Goal: Book appointment/travel/reservation

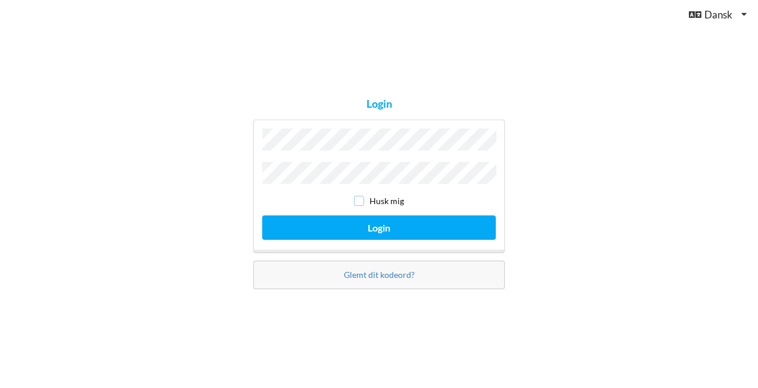
click at [363, 199] on input "checkbox" at bounding box center [359, 201] width 10 height 10
checkbox input "true"
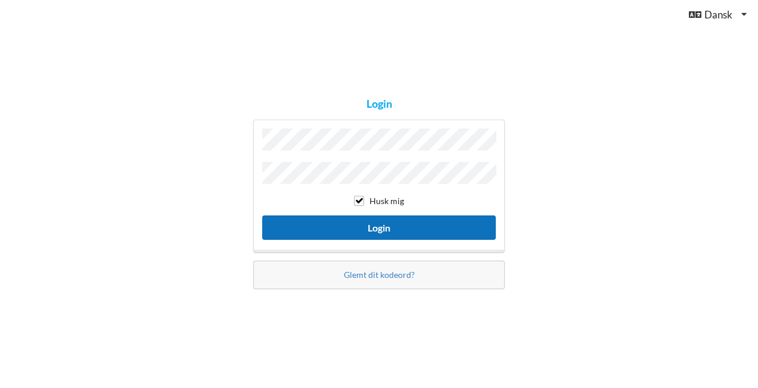
click at [384, 225] on button "Login" at bounding box center [379, 228] width 234 height 24
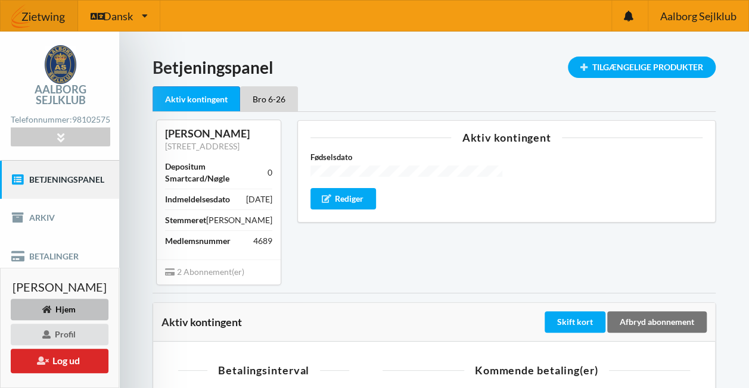
click at [67, 190] on link "Betjeningspanel" at bounding box center [59, 180] width 119 height 38
click at [405, 288] on div "Aktiv kontingent Fødselsdato Rediger" at bounding box center [506, 202] width 435 height 181
click at [642, 64] on div "Tilgængelige Produkter" at bounding box center [642, 67] width 148 height 21
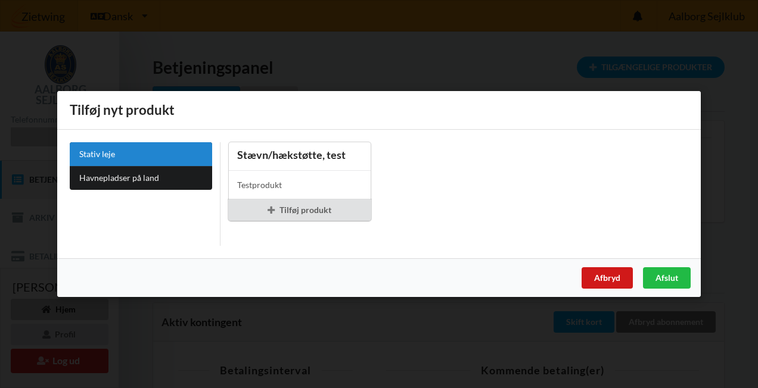
click at [604, 279] on div "Afbryd" at bounding box center [606, 278] width 51 height 21
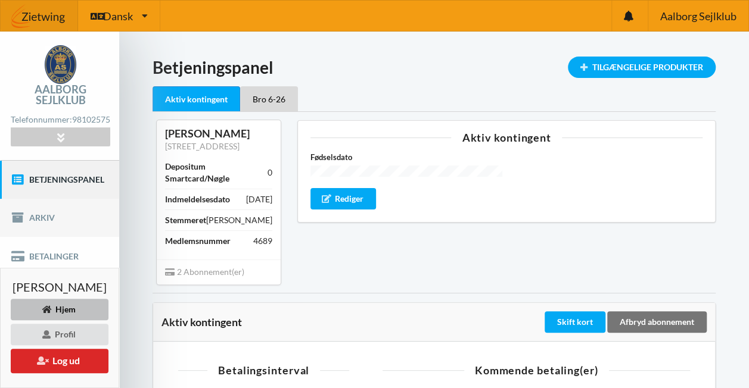
click at [47, 225] on link "Arkiv" at bounding box center [59, 218] width 119 height 38
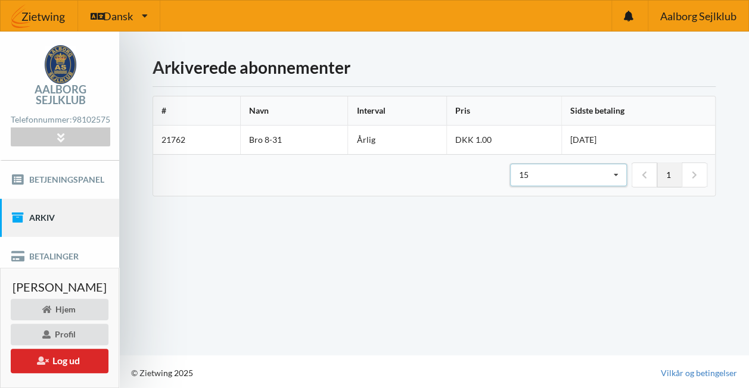
click at [617, 174] on icon at bounding box center [616, 175] width 18 height 22
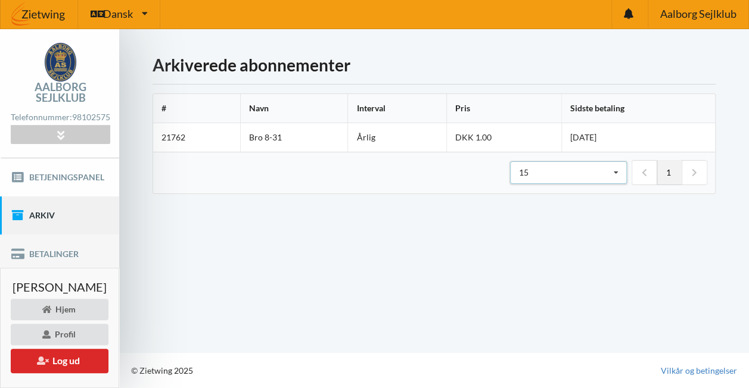
scroll to position [10, 0]
click at [41, 255] on link "Betalinger" at bounding box center [59, 254] width 119 height 38
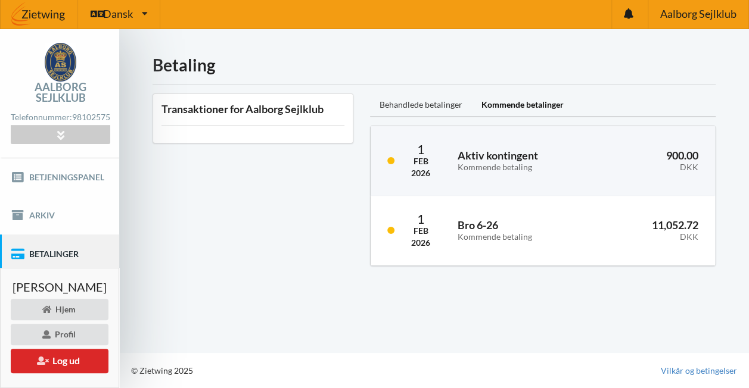
click at [441, 99] on div "Behandlede betalinger" at bounding box center [421, 106] width 102 height 24
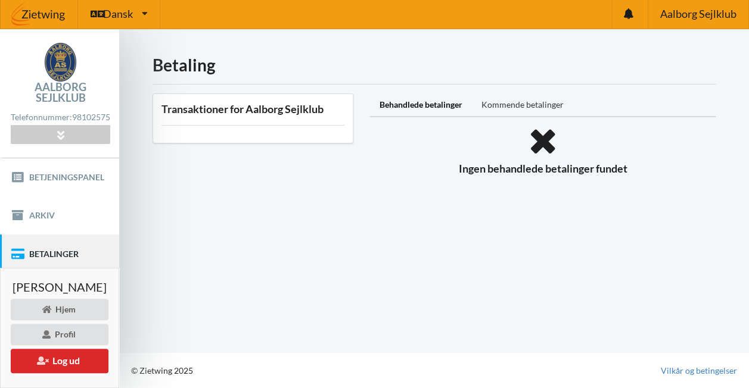
click at [528, 94] on div "Kommende betalinger" at bounding box center [522, 106] width 101 height 24
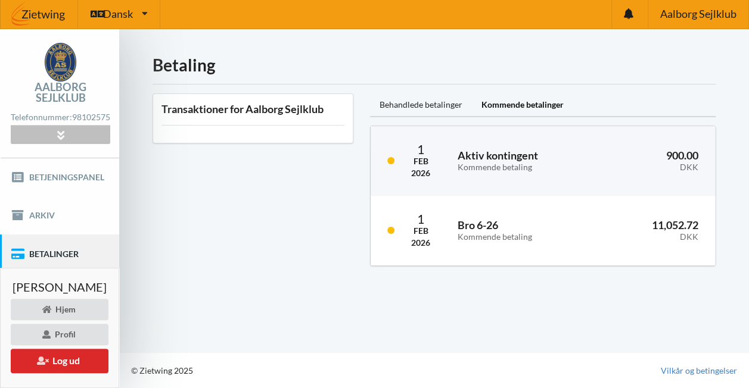
click at [75, 138] on div at bounding box center [60, 135] width 99 height 18
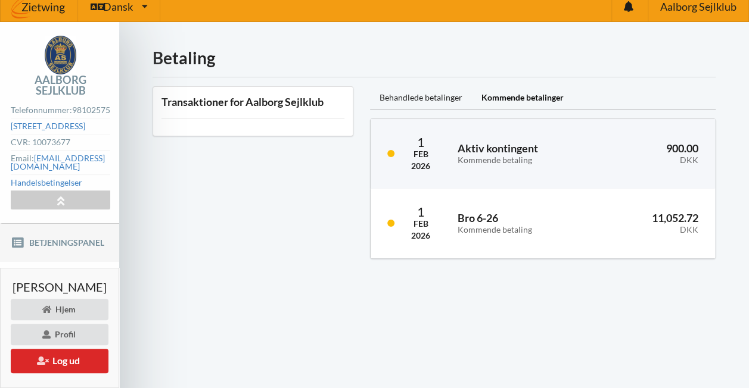
click at [57, 254] on link "Betjeningspanel" at bounding box center [59, 243] width 119 height 38
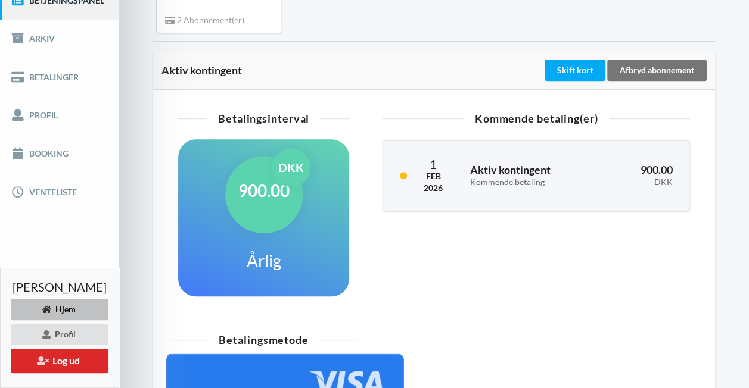
scroll to position [307, 0]
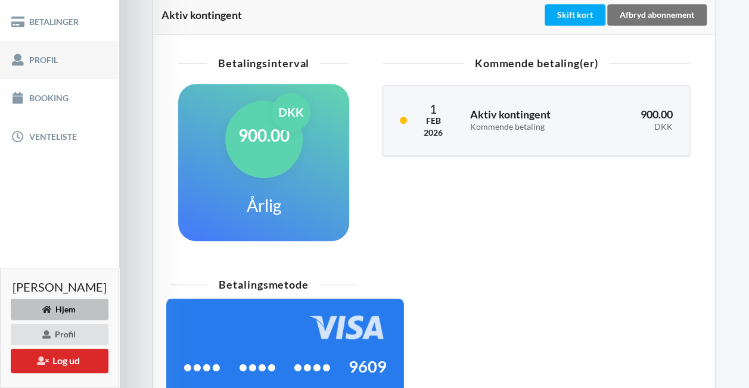
click at [43, 79] on link "Profil" at bounding box center [59, 60] width 119 height 38
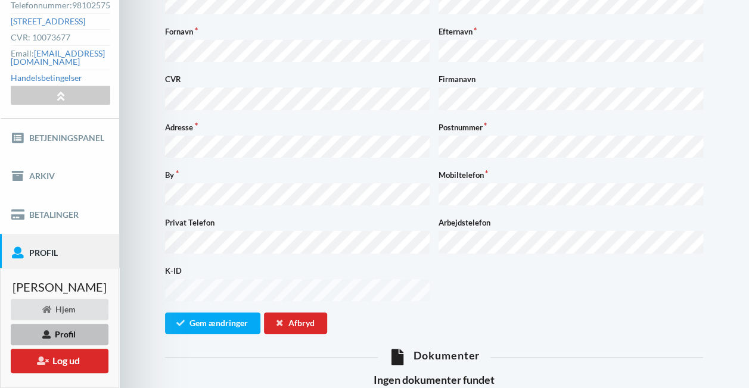
scroll to position [69, 0]
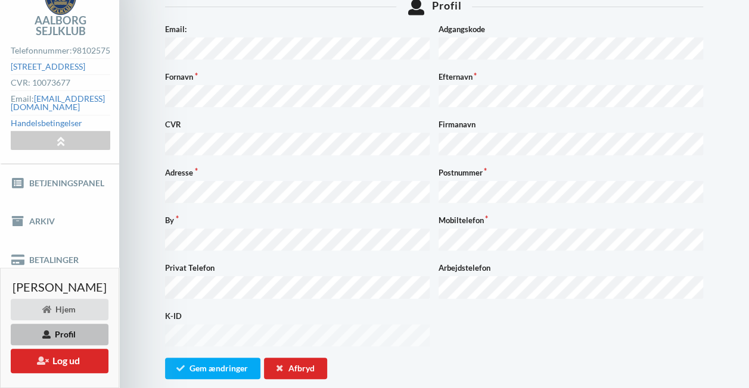
click at [548, 319] on div "K-ID" at bounding box center [434, 329] width 546 height 39
click at [213, 358] on button "Gem ændringer" at bounding box center [212, 368] width 95 height 21
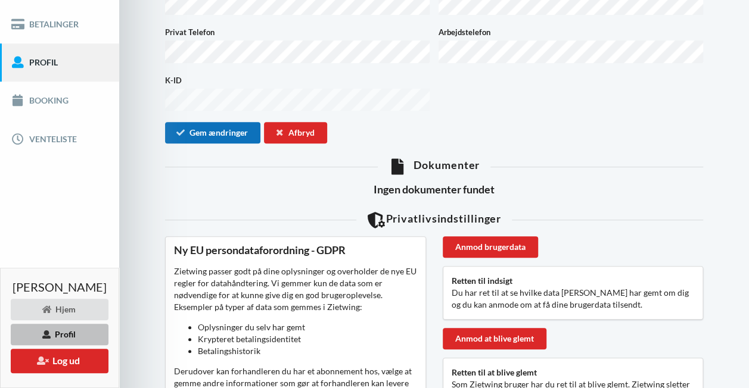
scroll to position [307, 0]
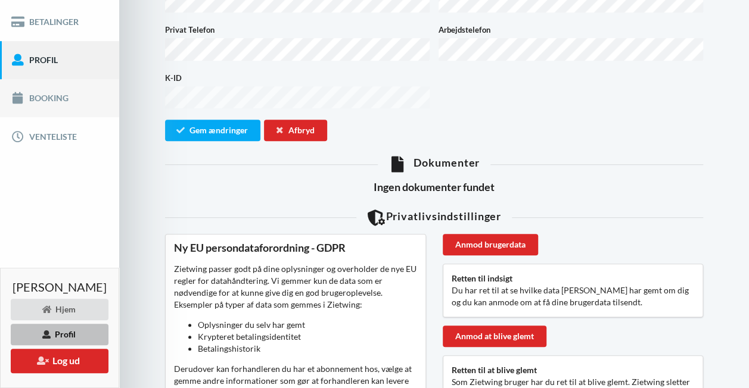
click at [48, 111] on link "Booking" at bounding box center [59, 98] width 119 height 38
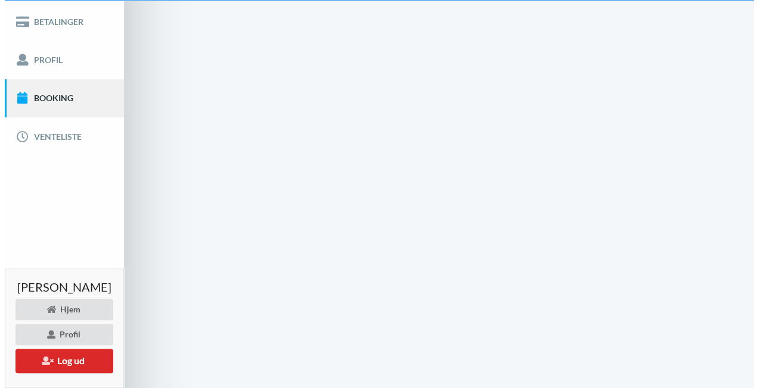
scroll to position [90, 0]
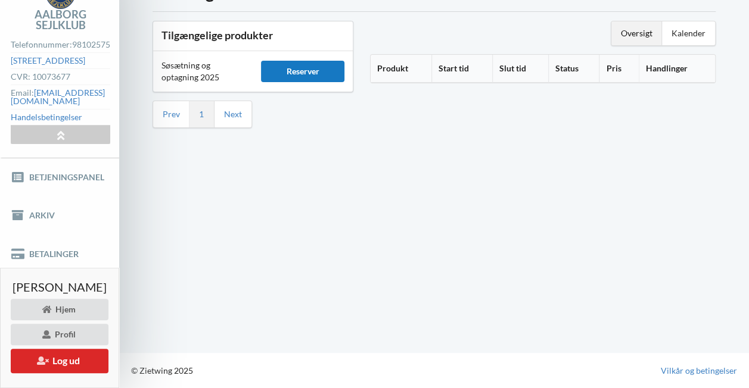
click at [296, 61] on div "Reserver" at bounding box center [302, 71] width 83 height 21
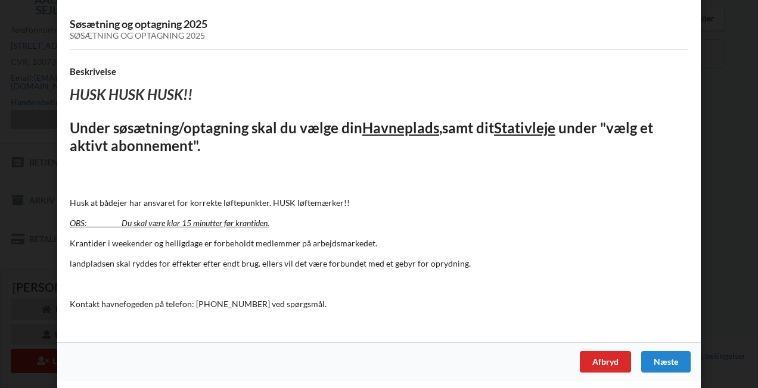
scroll to position [0, 0]
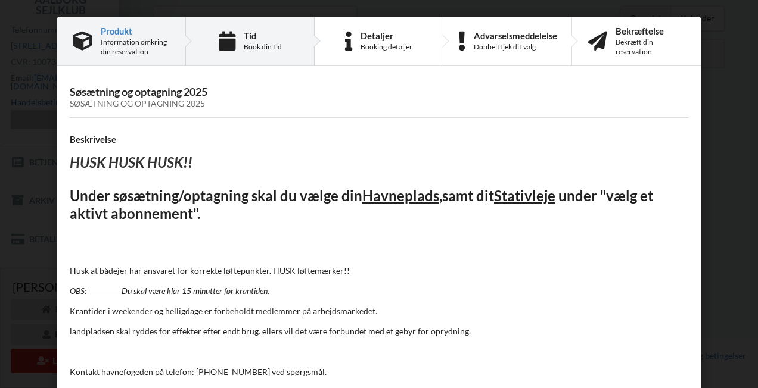
click at [263, 50] on div "Book din tid" at bounding box center [263, 47] width 38 height 10
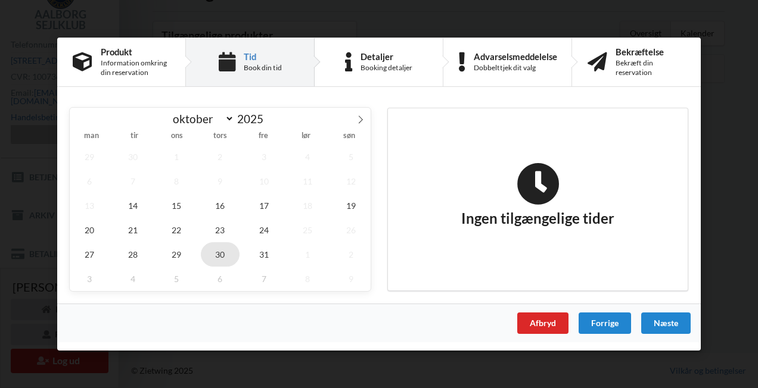
click at [217, 254] on span "30" at bounding box center [220, 254] width 39 height 24
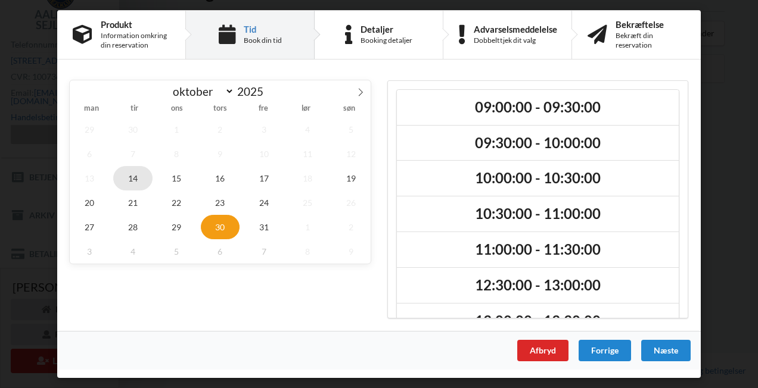
click at [145, 179] on span "14" at bounding box center [132, 178] width 39 height 24
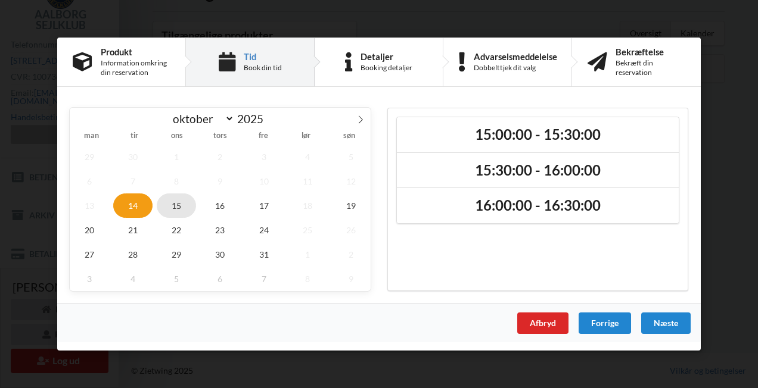
click at [185, 203] on span "15" at bounding box center [176, 206] width 39 height 24
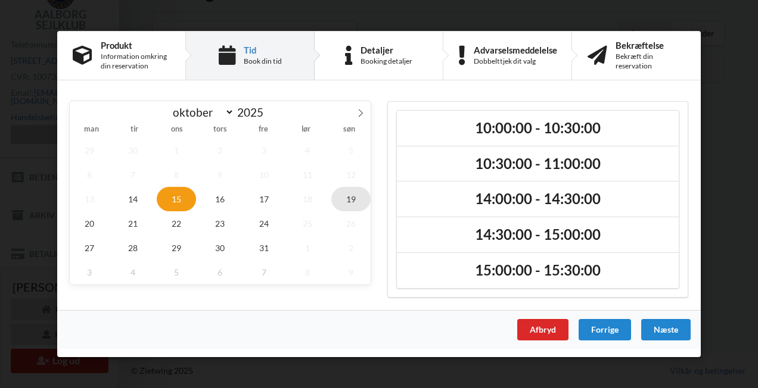
click at [355, 202] on span "19" at bounding box center [350, 199] width 39 height 24
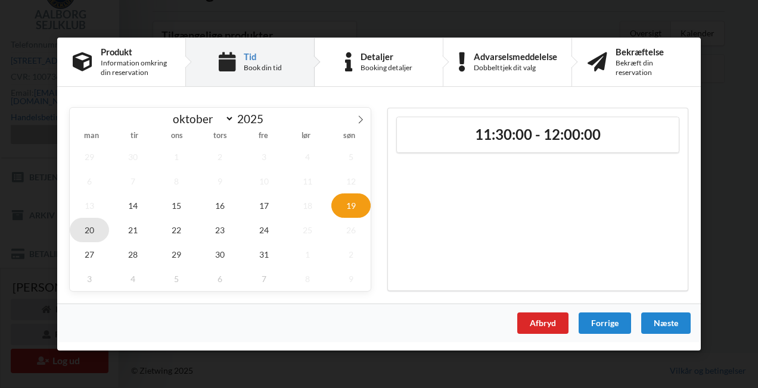
click at [92, 226] on span "20" at bounding box center [89, 230] width 39 height 24
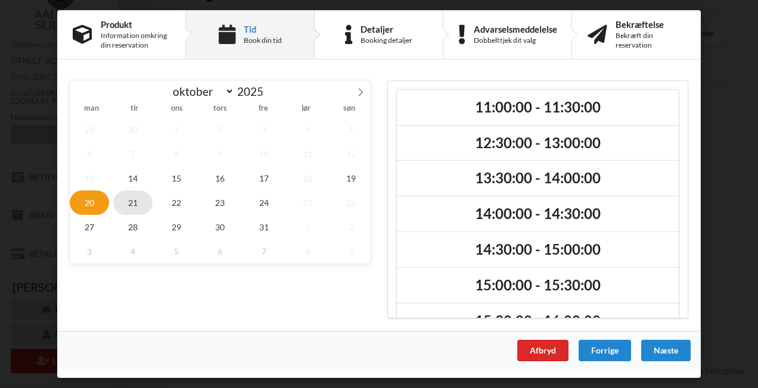
click at [142, 203] on span "21" at bounding box center [132, 203] width 39 height 24
click at [361, 92] on icon at bounding box center [360, 92] width 8 height 8
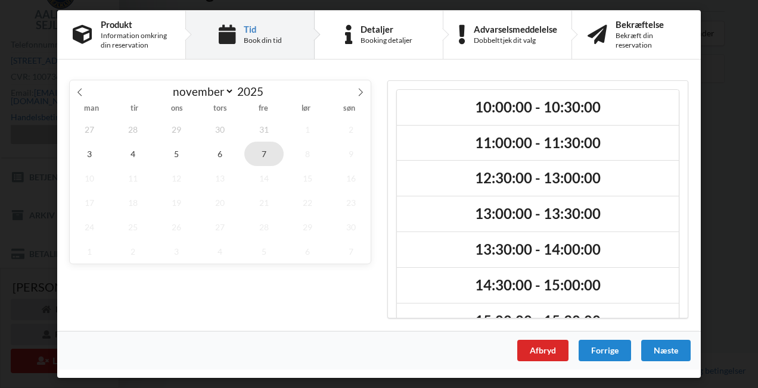
click at [269, 149] on span "7" at bounding box center [263, 154] width 39 height 24
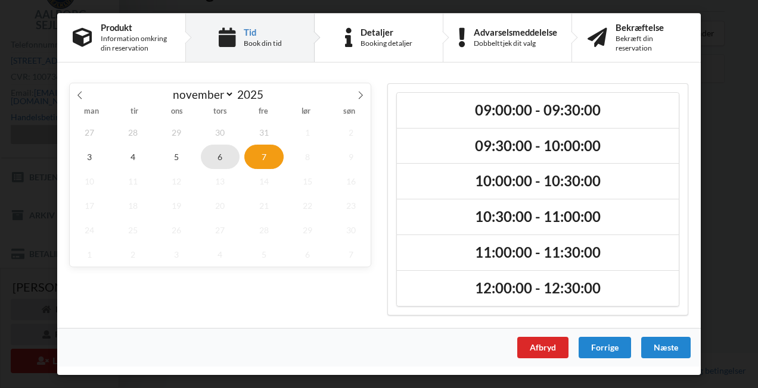
click at [220, 164] on span "6" at bounding box center [220, 157] width 39 height 24
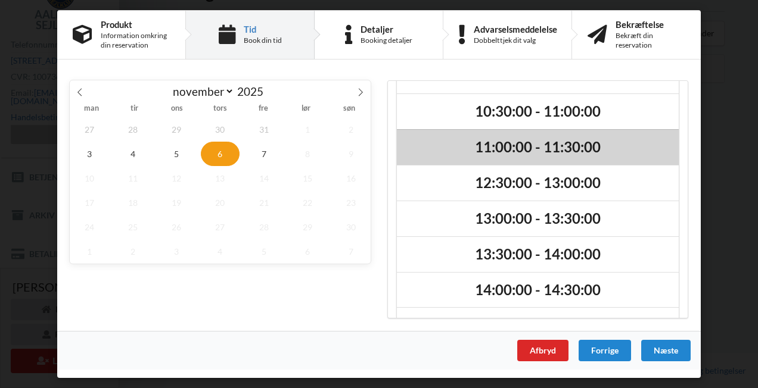
scroll to position [169, 0]
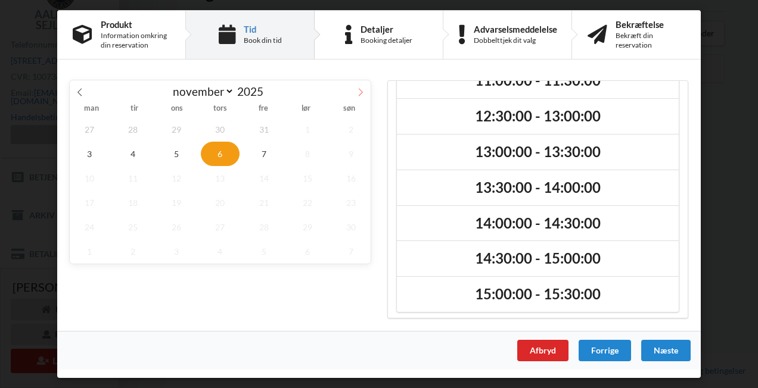
click at [363, 91] on icon at bounding box center [360, 92] width 8 height 8
select select "11"
click at [363, 91] on icon at bounding box center [360, 92] width 8 height 8
type input "2026"
click at [363, 91] on icon at bounding box center [360, 92] width 8 height 8
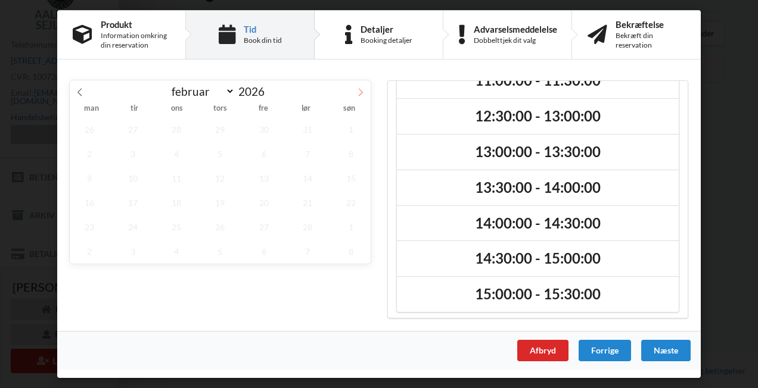
click at [363, 91] on icon at bounding box center [360, 92] width 8 height 8
select select "5"
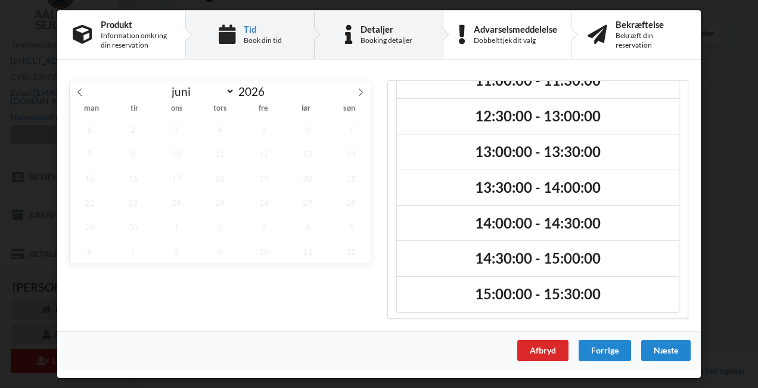
click at [377, 36] on div "Booking detaljer" at bounding box center [386, 41] width 52 height 10
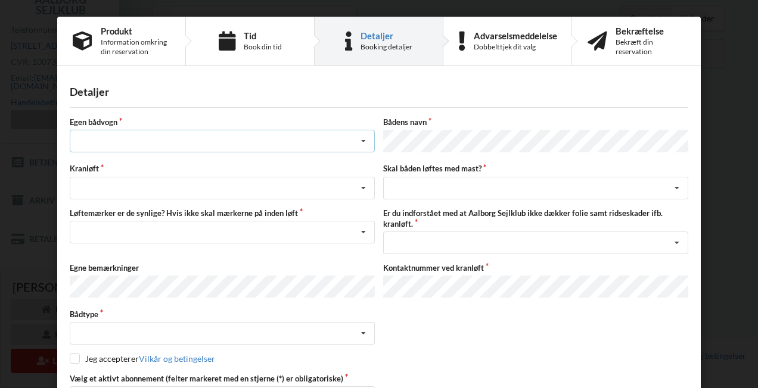
click at [359, 136] on icon at bounding box center [363, 141] width 18 height 22
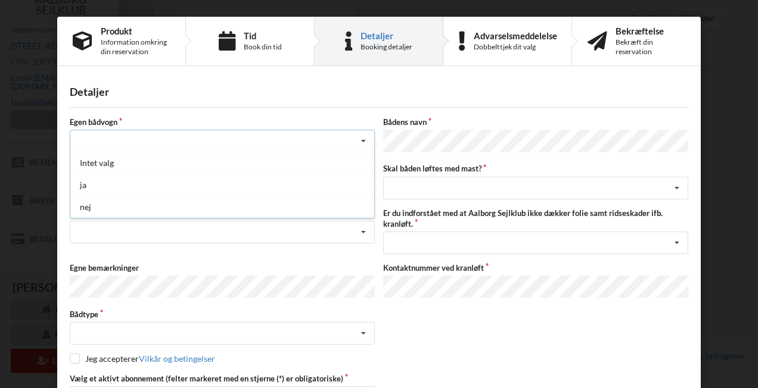
click at [359, 136] on icon at bounding box center [363, 141] width 18 height 22
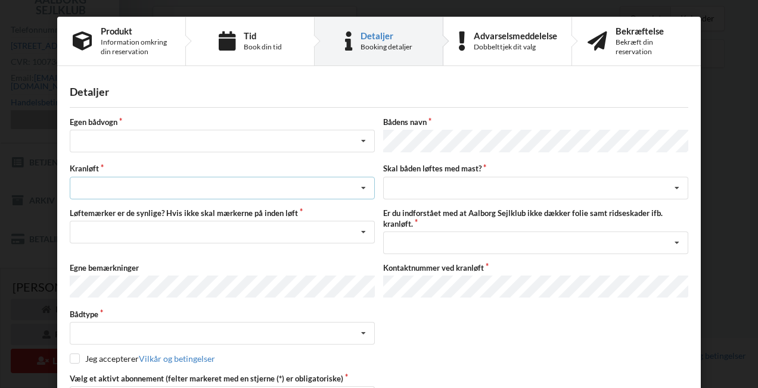
click at [359, 182] on icon at bounding box center [363, 189] width 18 height 22
click at [362, 225] on icon at bounding box center [363, 233] width 18 height 22
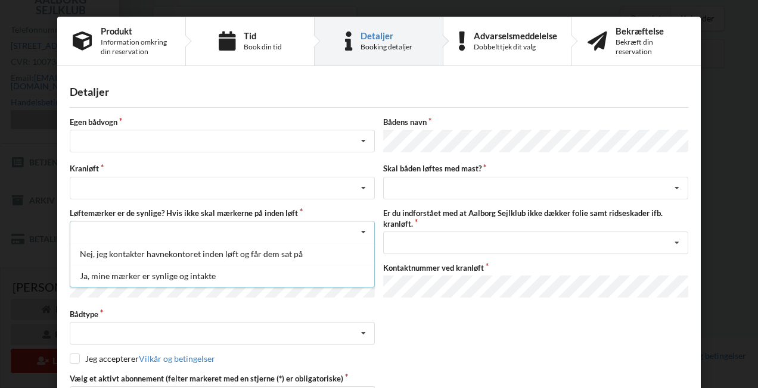
click at [362, 225] on icon at bounding box center [363, 233] width 18 height 22
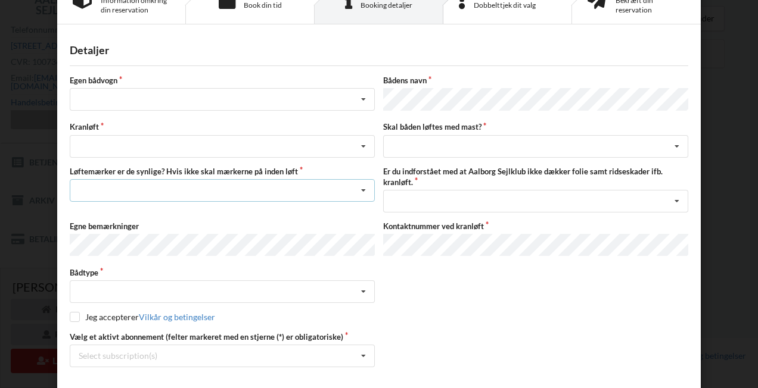
scroll to position [60, 0]
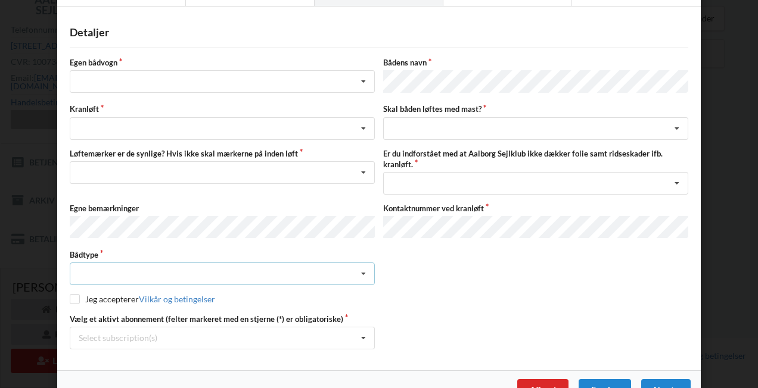
click at [357, 268] on icon at bounding box center [363, 274] width 18 height 22
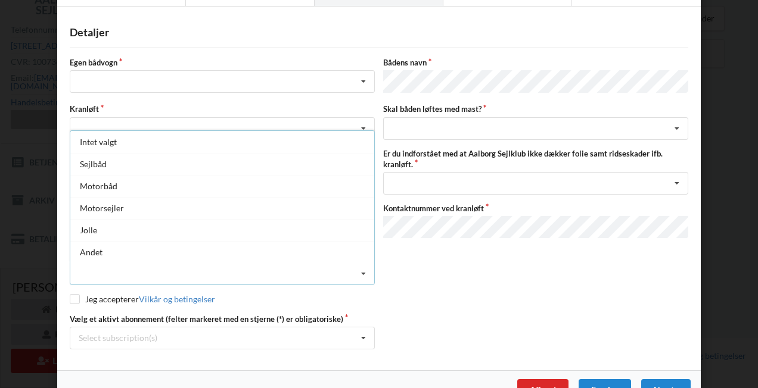
click at [357, 268] on icon at bounding box center [363, 274] width 18 height 22
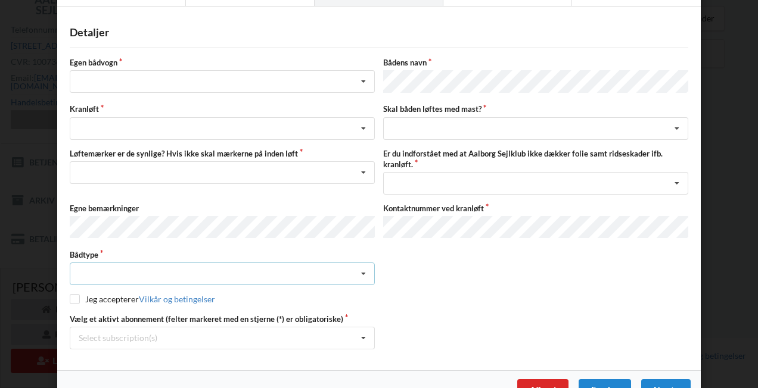
scroll to position [0, 0]
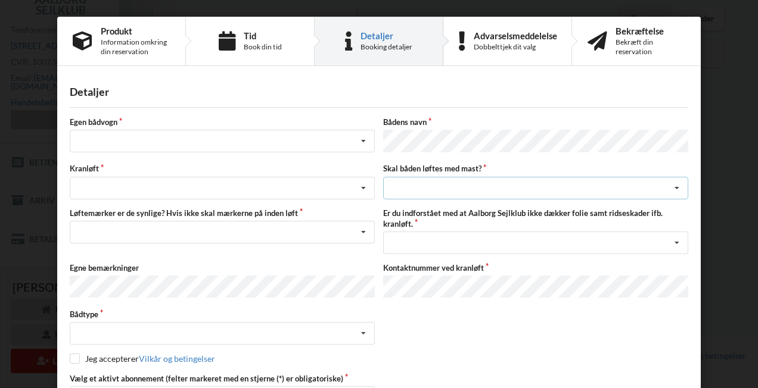
click at [670, 185] on icon at bounding box center [677, 189] width 18 height 22
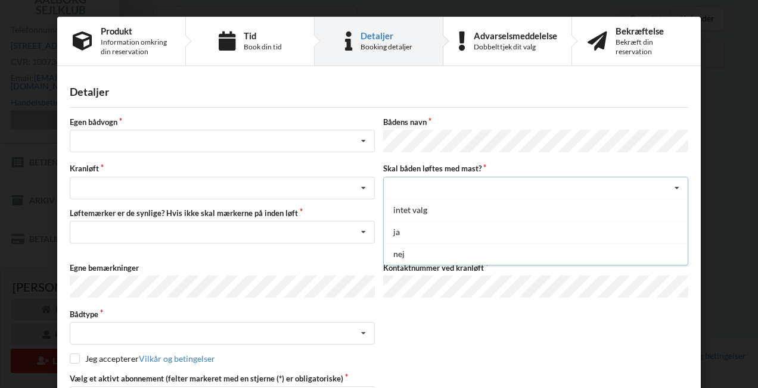
click at [677, 185] on icon at bounding box center [677, 189] width 18 height 22
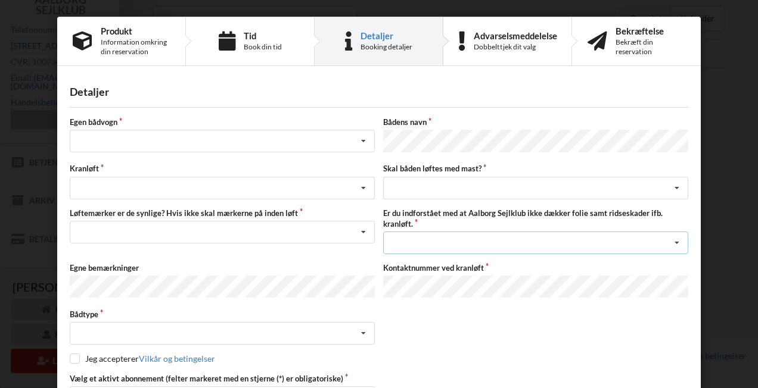
click at [677, 240] on icon at bounding box center [677, 243] width 18 height 22
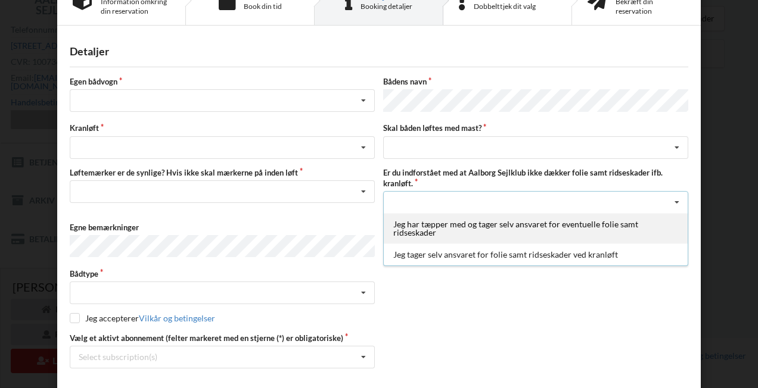
scroll to position [60, 0]
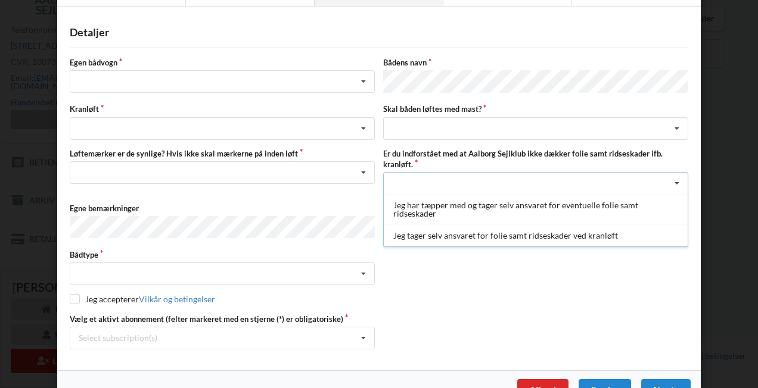
click at [677, 180] on icon at bounding box center [677, 184] width 18 height 22
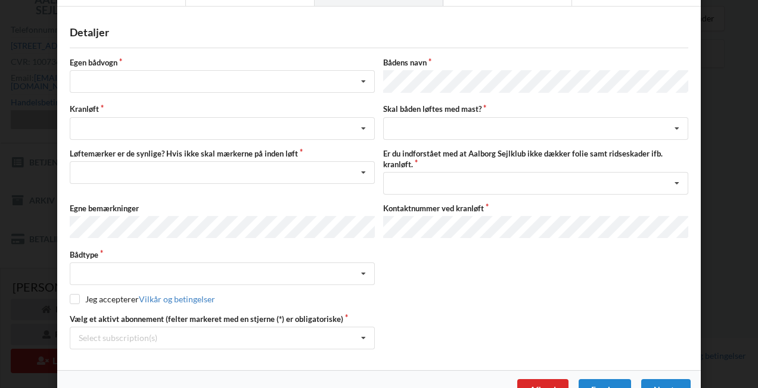
scroll to position [82, 0]
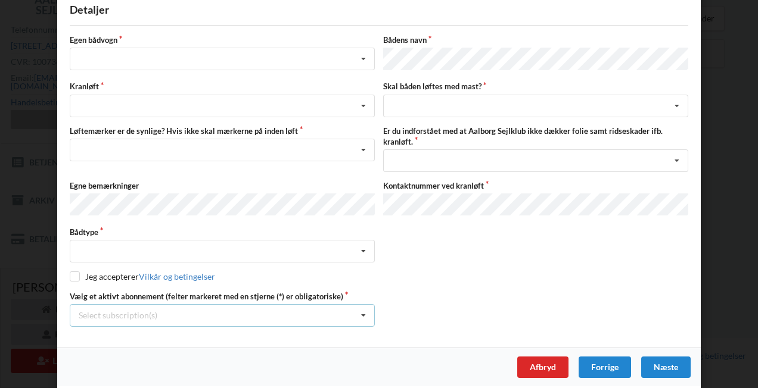
click at [360, 305] on icon at bounding box center [363, 316] width 18 height 22
click at [467, 301] on div "Vælg et aktivt abonnement (felter markeret med en stjerne (*) er obligatoriske)…" at bounding box center [379, 309] width 627 height 36
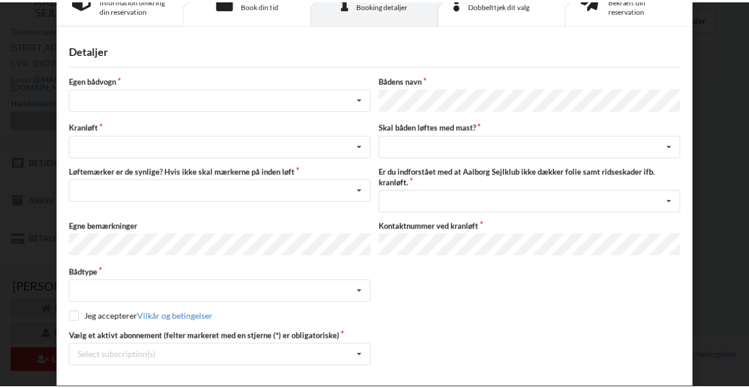
scroll to position [0, 0]
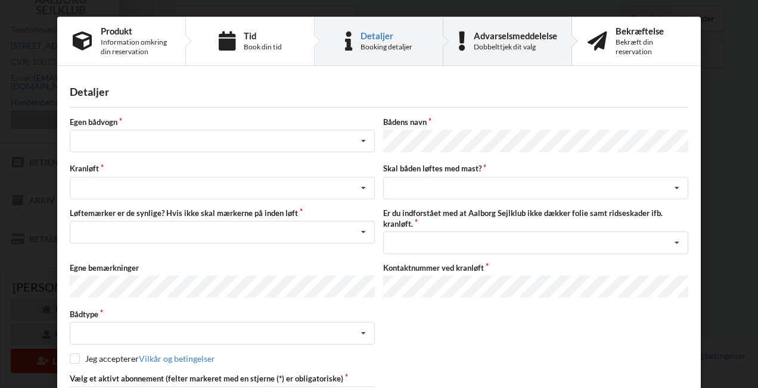
click at [501, 40] on div "Advarselsmeddelelse" at bounding box center [515, 36] width 83 height 10
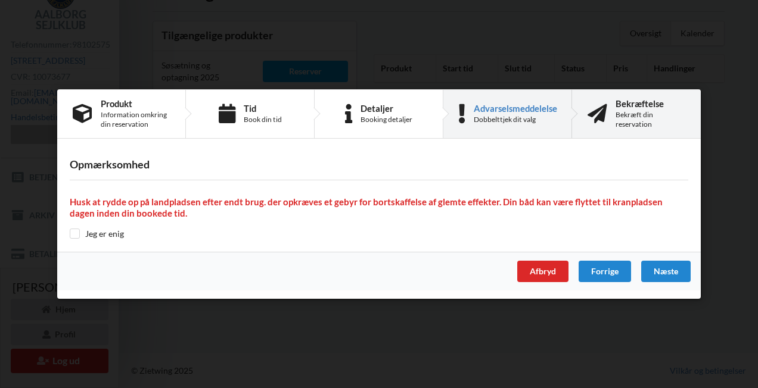
click at [632, 116] on div "Bekræft din reservation" at bounding box center [650, 119] width 70 height 19
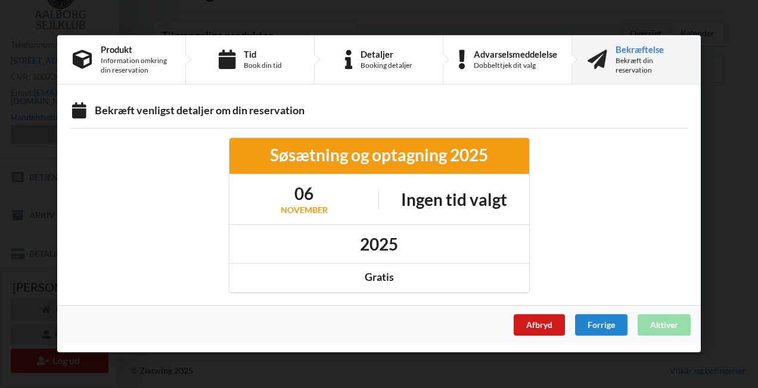
click at [537, 325] on div "Afbryd" at bounding box center [539, 325] width 51 height 21
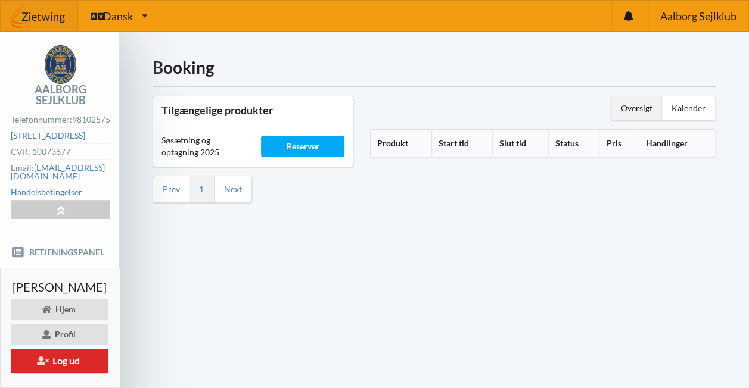
click at [41, 17] on img at bounding box center [39, 16] width 77 height 36
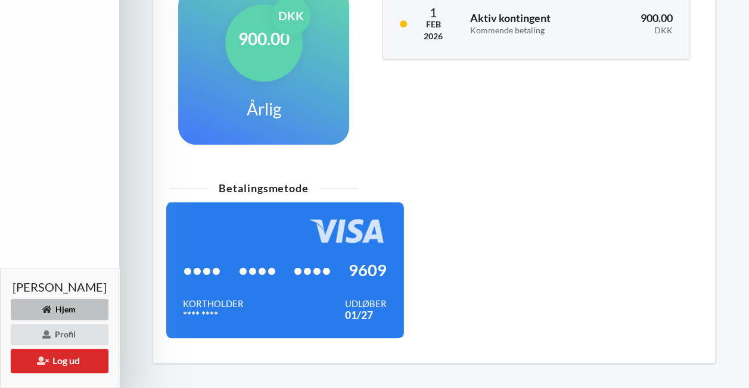
scroll to position [449, 0]
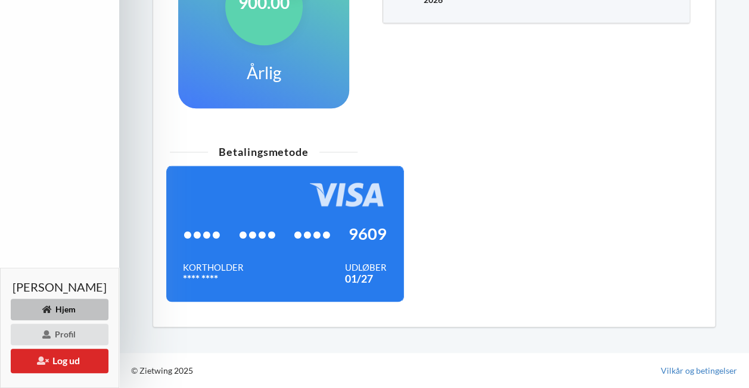
click at [61, 309] on div "Hjem" at bounding box center [60, 309] width 98 height 21
click at [59, 335] on div "Profil" at bounding box center [60, 334] width 98 height 21
